Goal: Feedback & Contribution: Leave review/rating

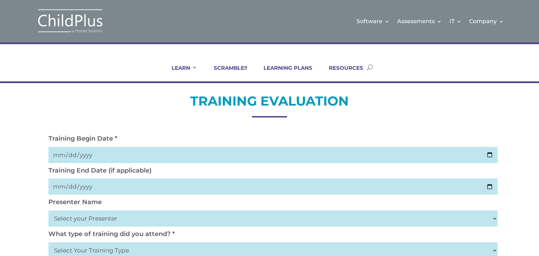
click at [65, 156] on input "date" at bounding box center [272, 155] width 449 height 16
type input "[DATE]"
click at [70, 155] on input "[DATE]" at bounding box center [272, 155] width 449 height 16
type input "[DATE]"
click at [62, 186] on input "date" at bounding box center [272, 187] width 449 height 16
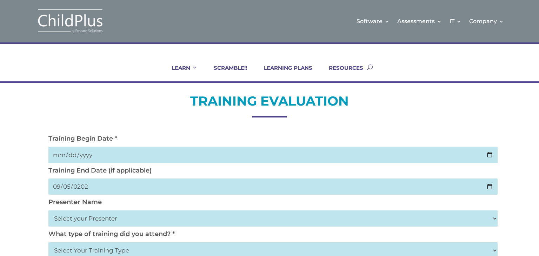
type input "[DATE]"
click at [66, 224] on select "Select your Presenter [PERSON_NAME] [PERSON_NAME] [PERSON_NAME] [PERSON_NAME] […" at bounding box center [272, 219] width 449 height 16
select select "[PERSON_NAME]"
click at [48, 211] on select "Select your Presenter [PERSON_NAME] [PERSON_NAME] [PERSON_NAME] [PERSON_NAME] […" at bounding box center [272, 219] width 449 height 16
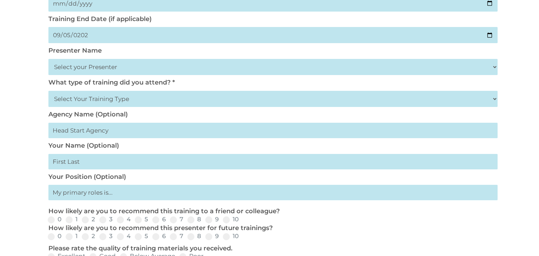
scroll to position [176, 0]
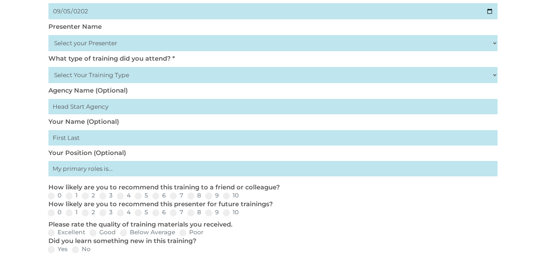
click at [492, 76] on select "Select Your Training Type On-site (at your agency) Virtual Visit Live Group Web…" at bounding box center [272, 75] width 449 height 16
select select "On-site (at your agency)"
click at [48, 67] on select "Select Your Training Type On-site (at your agency) Virtual Visit Live Group Web…" at bounding box center [272, 75] width 449 height 16
click at [124, 136] on input "text" at bounding box center [272, 137] width 449 height 15
type input "[PERSON_NAME]"
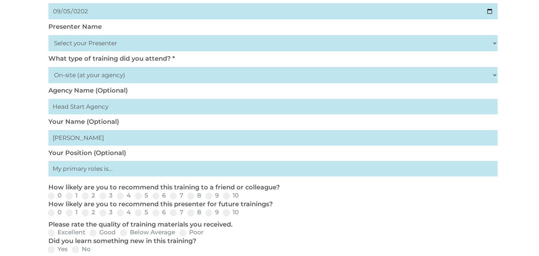
click at [110, 168] on input "text" at bounding box center [272, 168] width 449 height 15
type input "Executive Director"
click at [230, 200] on div "0 1 2 3 4 5 6 7 8 9 10" at bounding box center [269, 196] width 449 height 8
click at [228, 198] on span at bounding box center [226, 196] width 7 height 7
click at [242, 198] on input "10" at bounding box center [244, 198] width 5 height 5
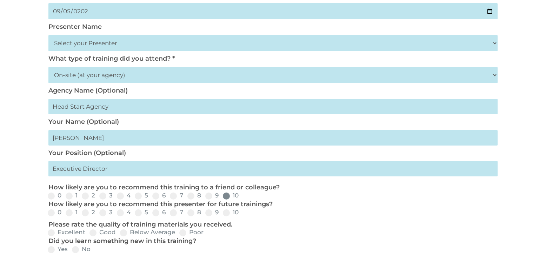
radio input "true"
click at [228, 212] on span at bounding box center [226, 213] width 7 height 7
click at [242, 213] on input "10" at bounding box center [244, 215] width 5 height 5
radio input "true"
click at [67, 234] on label "Excellent" at bounding box center [67, 233] width 38 height 6
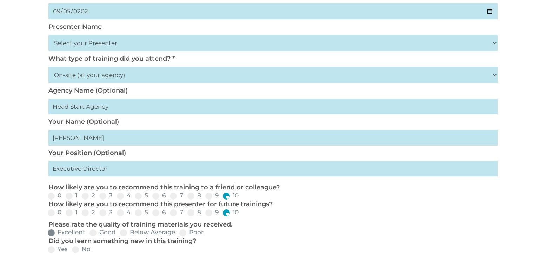
click at [89, 234] on input "Excellent" at bounding box center [91, 235] width 5 height 5
radio input "true"
click at [55, 249] on label "Yes" at bounding box center [58, 250] width 20 height 6
click at [71, 250] on input "Yes" at bounding box center [73, 252] width 5 height 5
radio input "true"
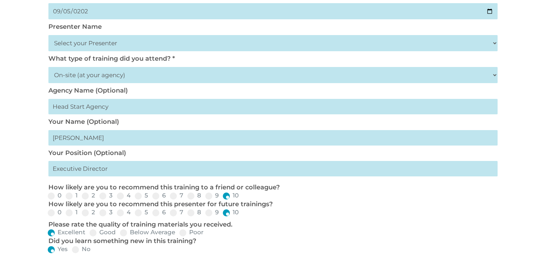
click at [532, 153] on div "TRAINING EVALUATION Training Begin Date * [DATE] Training End Date (if applicab…" at bounding box center [269, 175] width 539 height 534
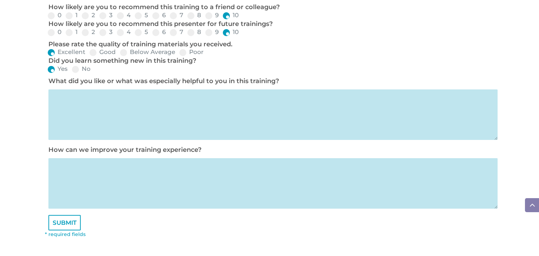
scroll to position [355, 0]
click at [214, 104] on textarea at bounding box center [272, 115] width 449 height 51
type textarea "Being able to work through issue in child plus like set-up and learning how to …"
click at [149, 168] on textarea at bounding box center [272, 184] width 449 height 51
type textarea "L"
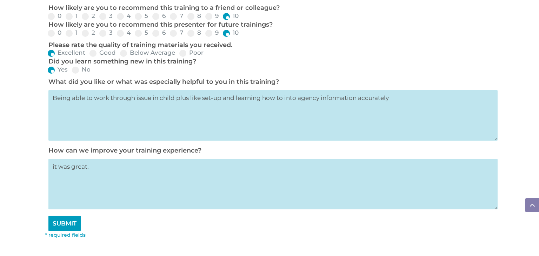
type textarea "it was great."
click at [60, 228] on input "SUBMIT" at bounding box center [64, 223] width 32 height 15
